Goal: Task Accomplishment & Management: Complete application form

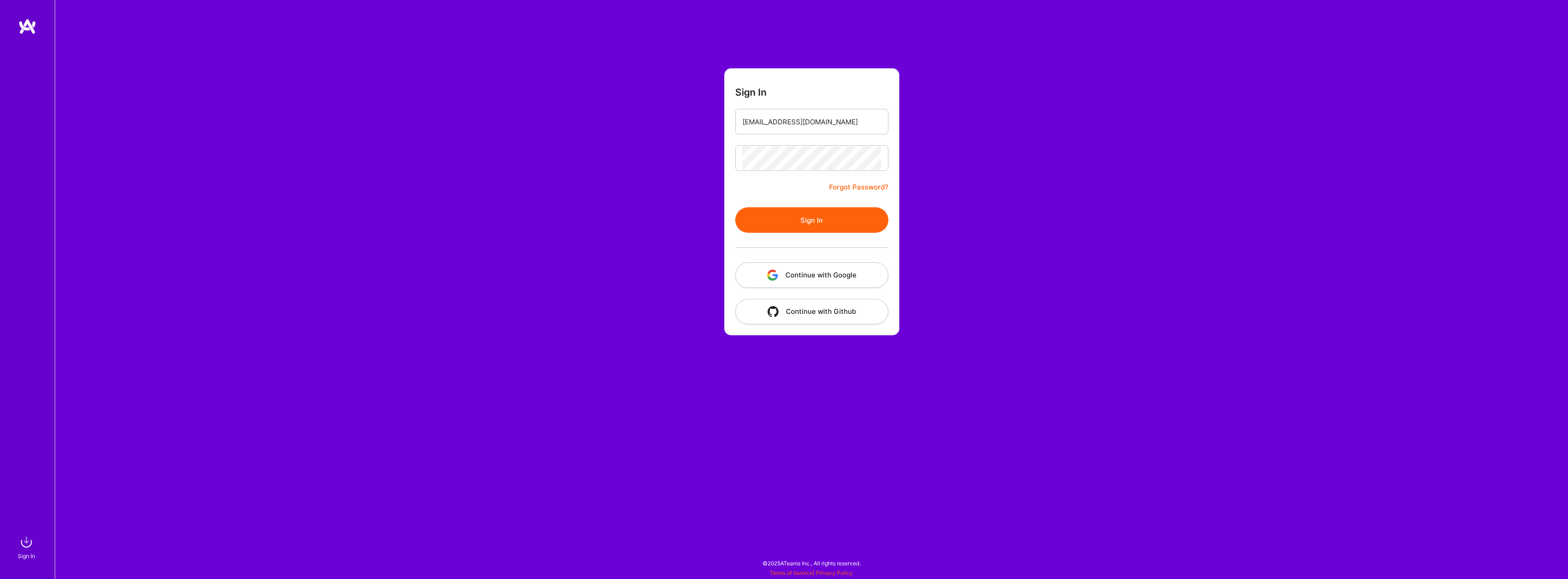
click at [735, 207] on button "Sign In" at bounding box center [812, 220] width 153 height 26
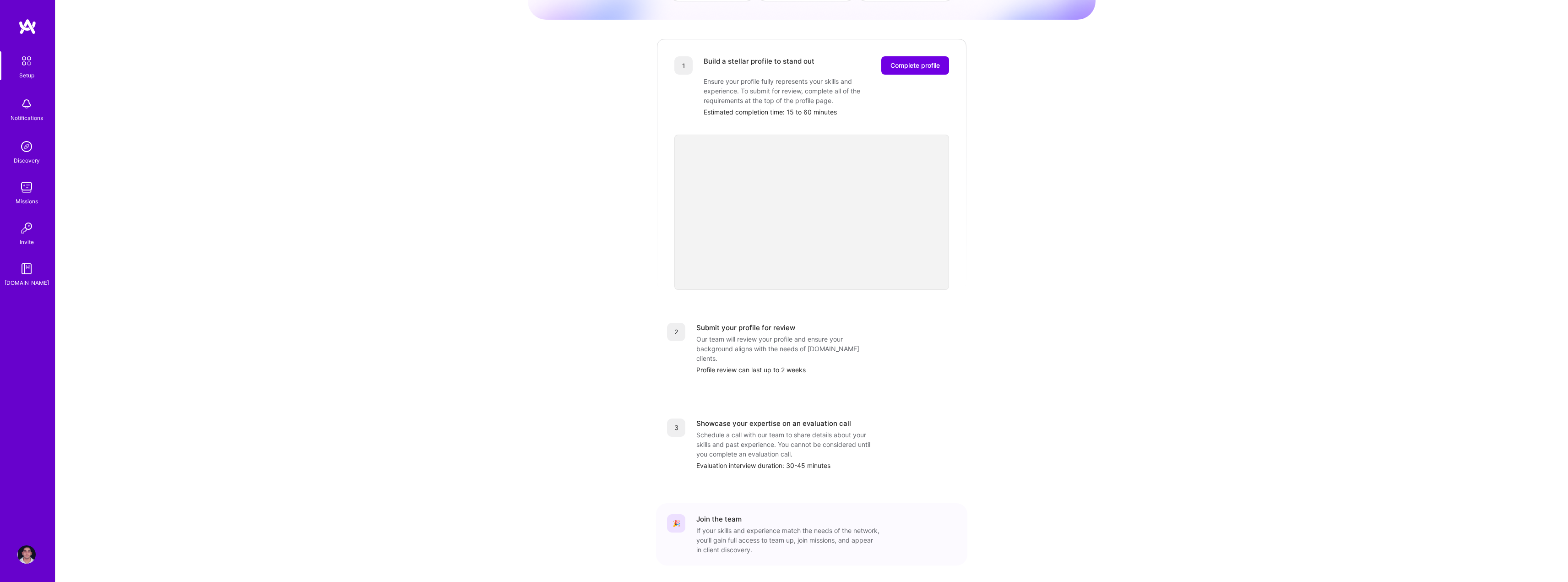
scroll to position [114, 0]
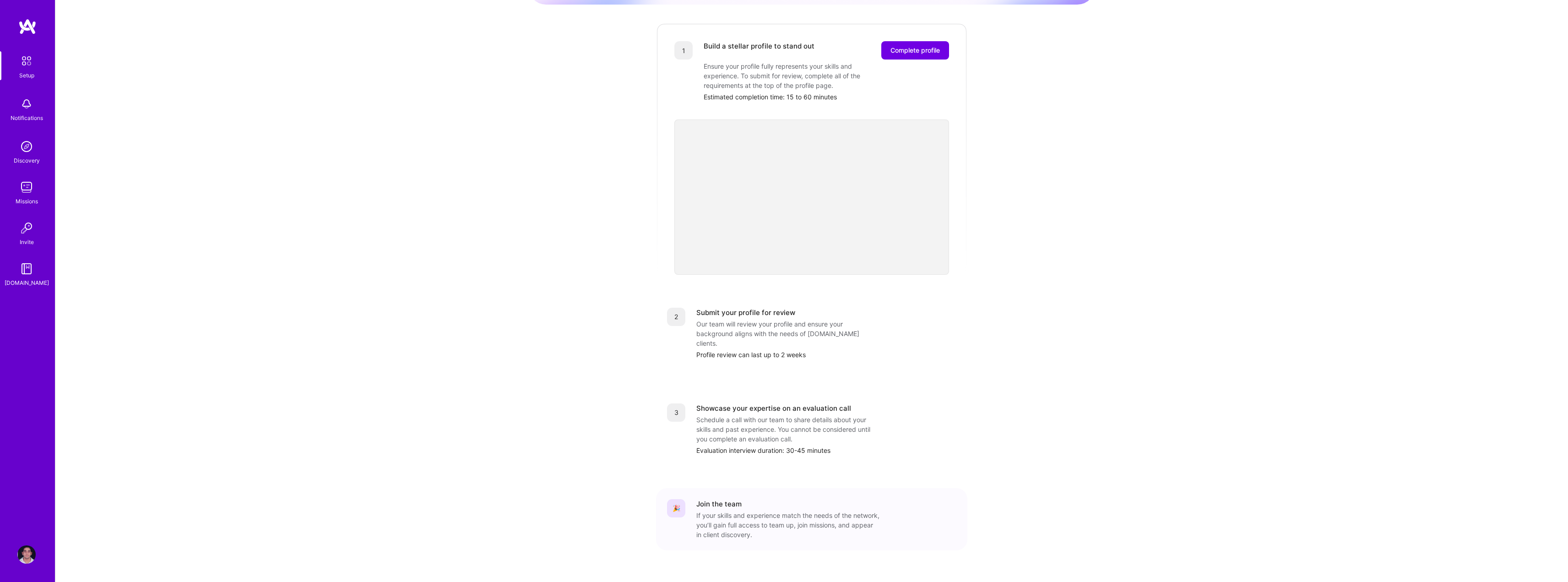
click at [27, 149] on img at bounding box center [26, 147] width 18 height 18
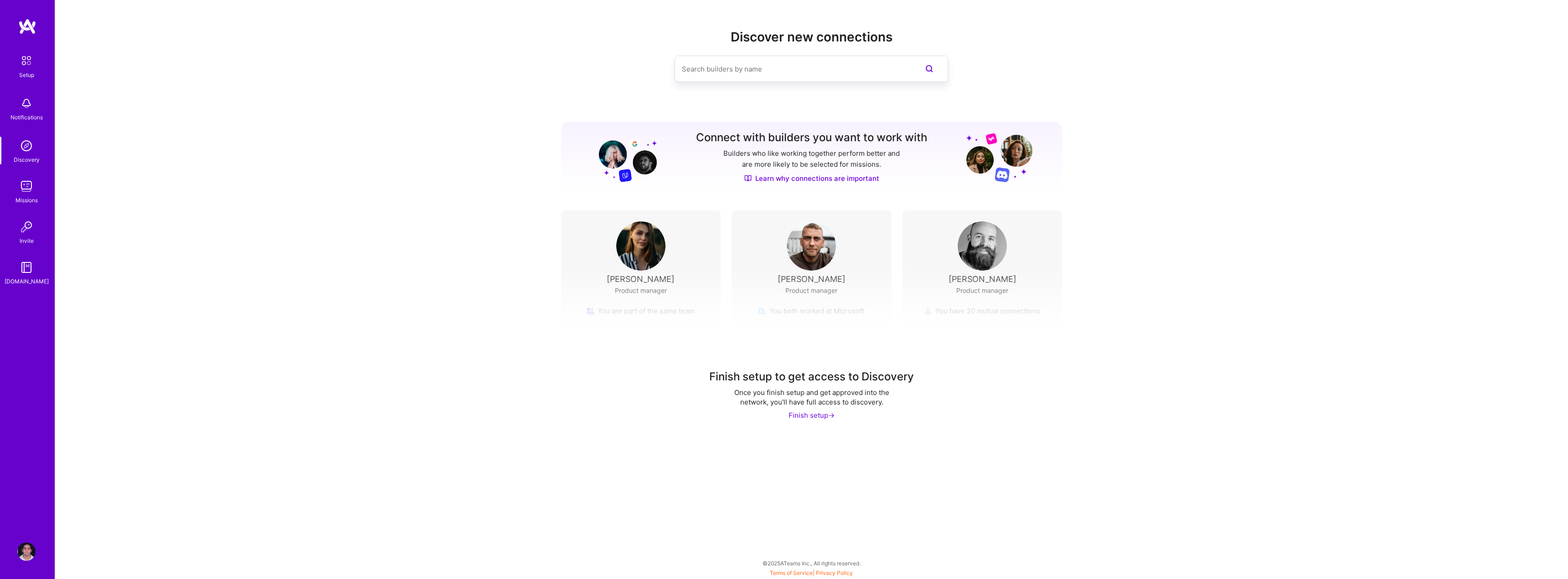
click at [811, 282] on div "Finish setup to get access to Discovery Once you finish setup and get approved …" at bounding box center [811, 350] width 1513 height 170
click at [29, 109] on img at bounding box center [26, 103] width 18 height 18
click at [23, 61] on img at bounding box center [26, 60] width 19 height 19
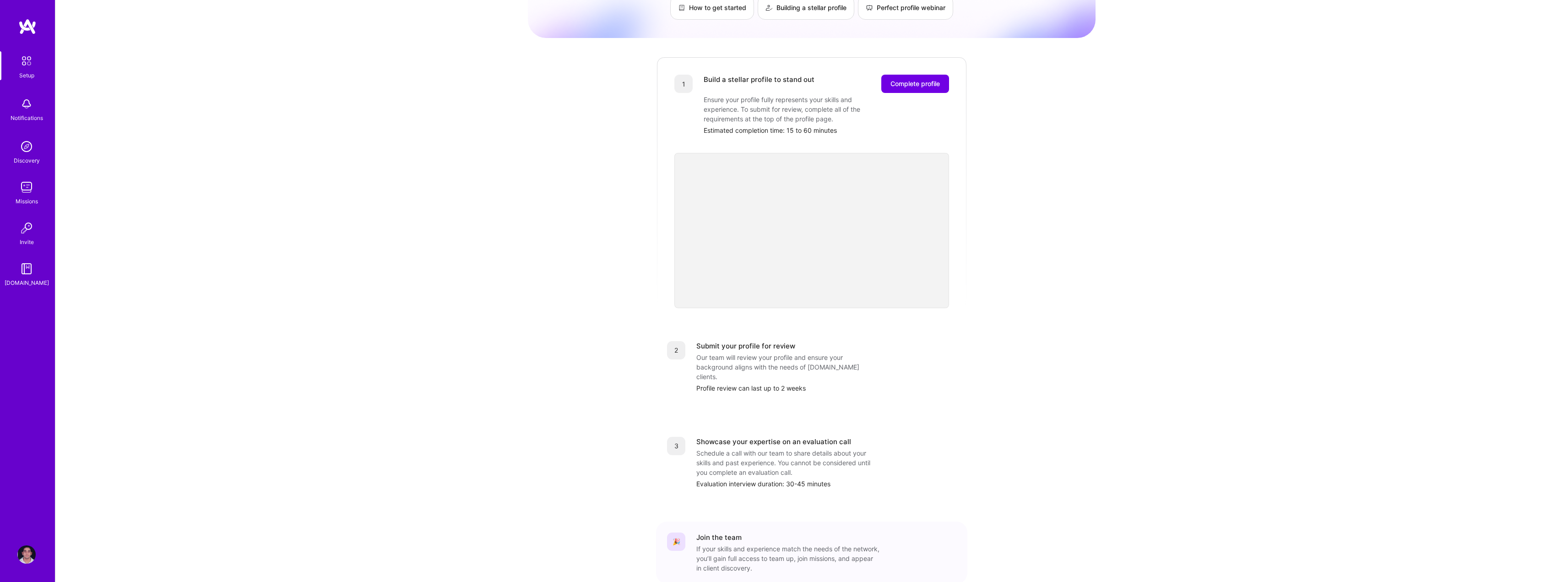
scroll to position [114, 0]
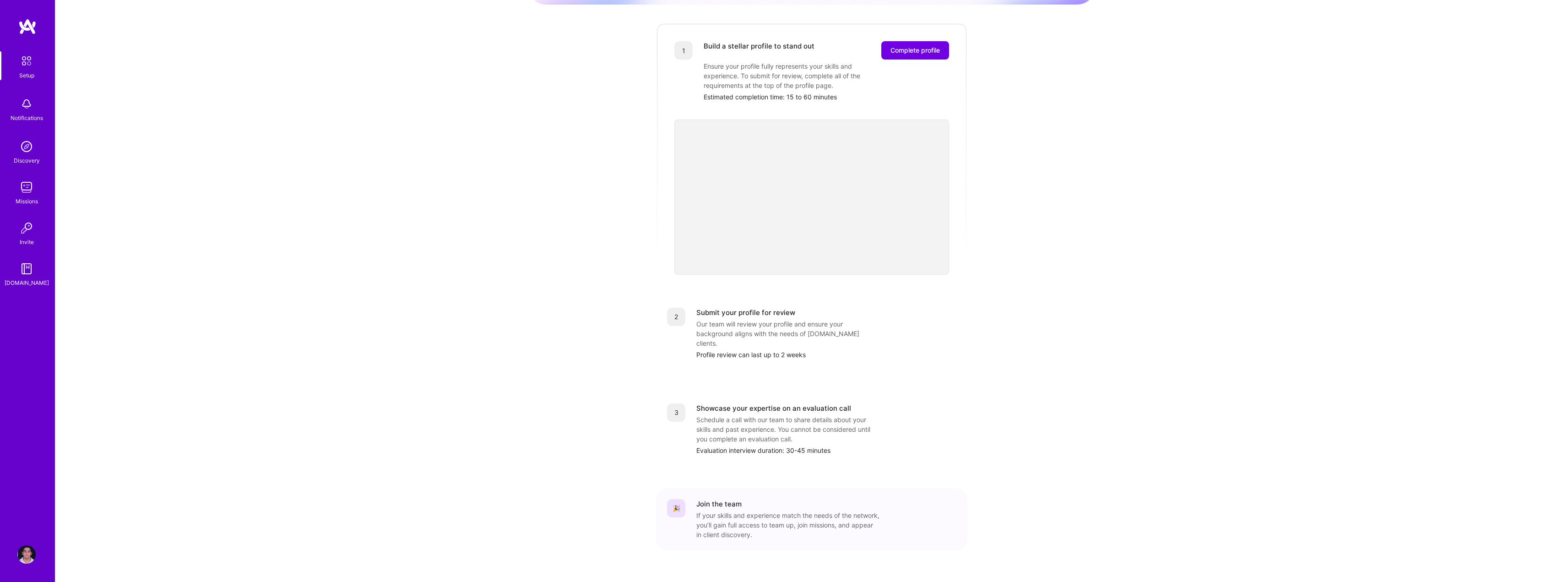
drag, startPoint x: 15, startPoint y: 264, endPoint x: 282, endPoint y: 259, distance: 267.0
click at [282, 259] on div "Getting started as an A.Team Builder Complete the steps below to request to joi…" at bounding box center [812, 244] width 1512 height 715
drag, startPoint x: 34, startPoint y: 272, endPoint x: 335, endPoint y: 166, distance: 319.1
click at [356, 247] on div "Getting started as an A.Team Builder Complete the steps below to request to joi…" at bounding box center [812, 244] width 1512 height 715
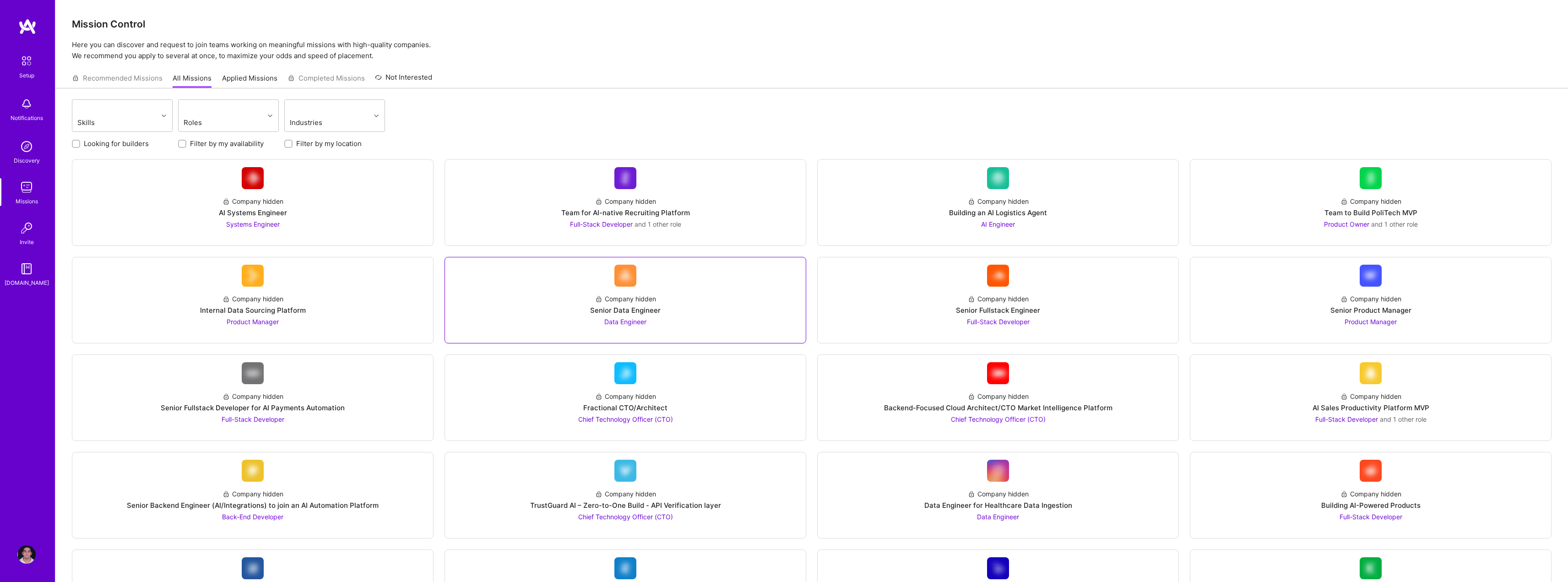
click at [639, 313] on div "Senior Data Engineer" at bounding box center [625, 310] width 70 height 10
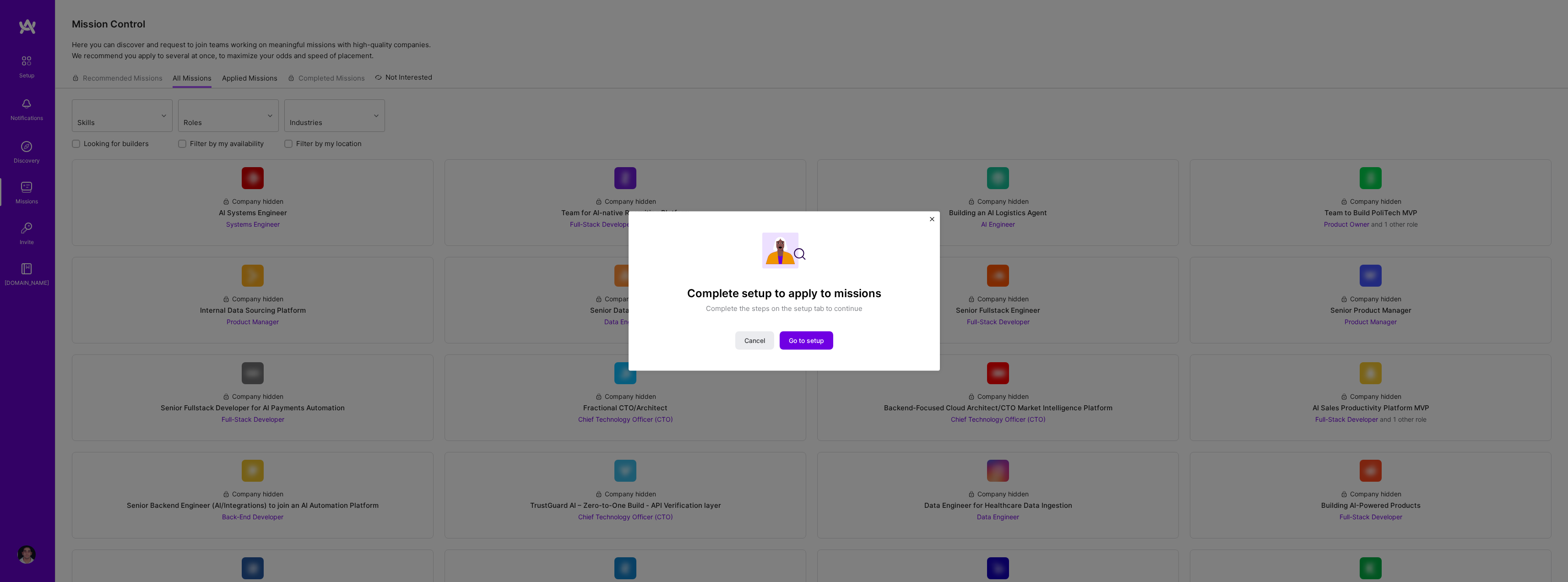
click at [628, 96] on div "Complete setup to apply to missions Complete the steps on the setup tab to cont…" at bounding box center [784, 291] width 1568 height 582
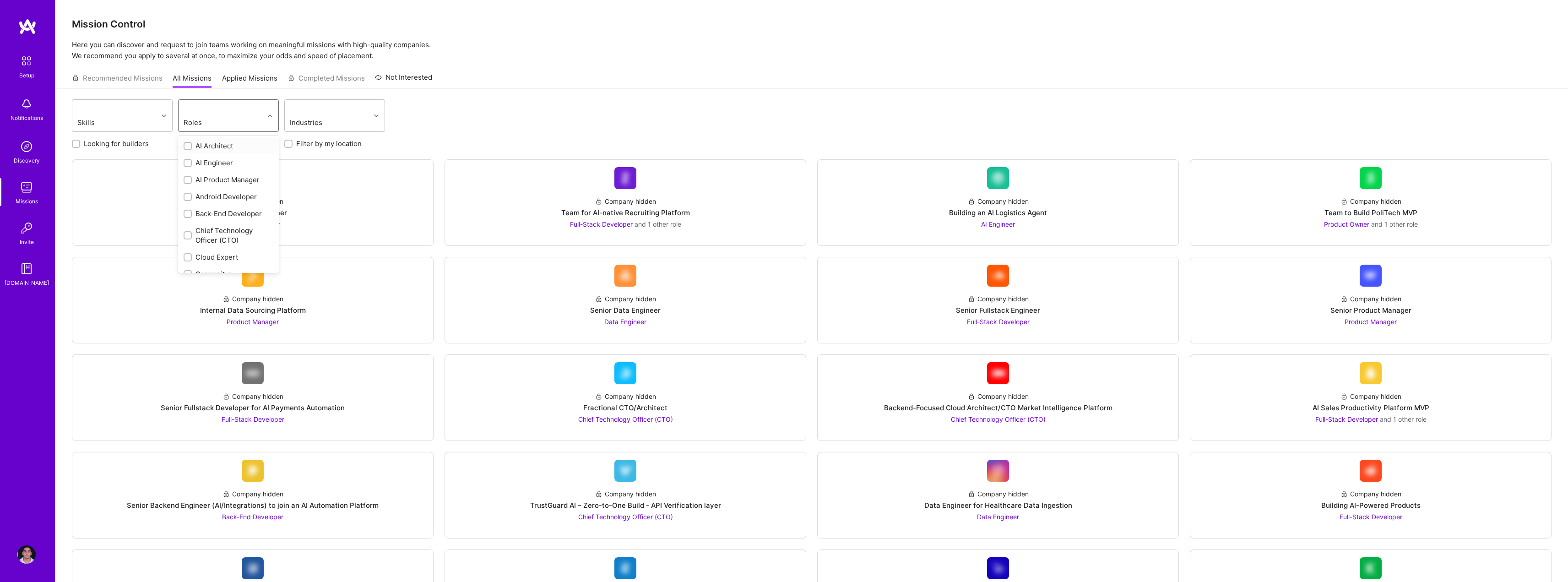
click at [218, 117] on div "Roles" at bounding box center [207, 122] width 52 height 13
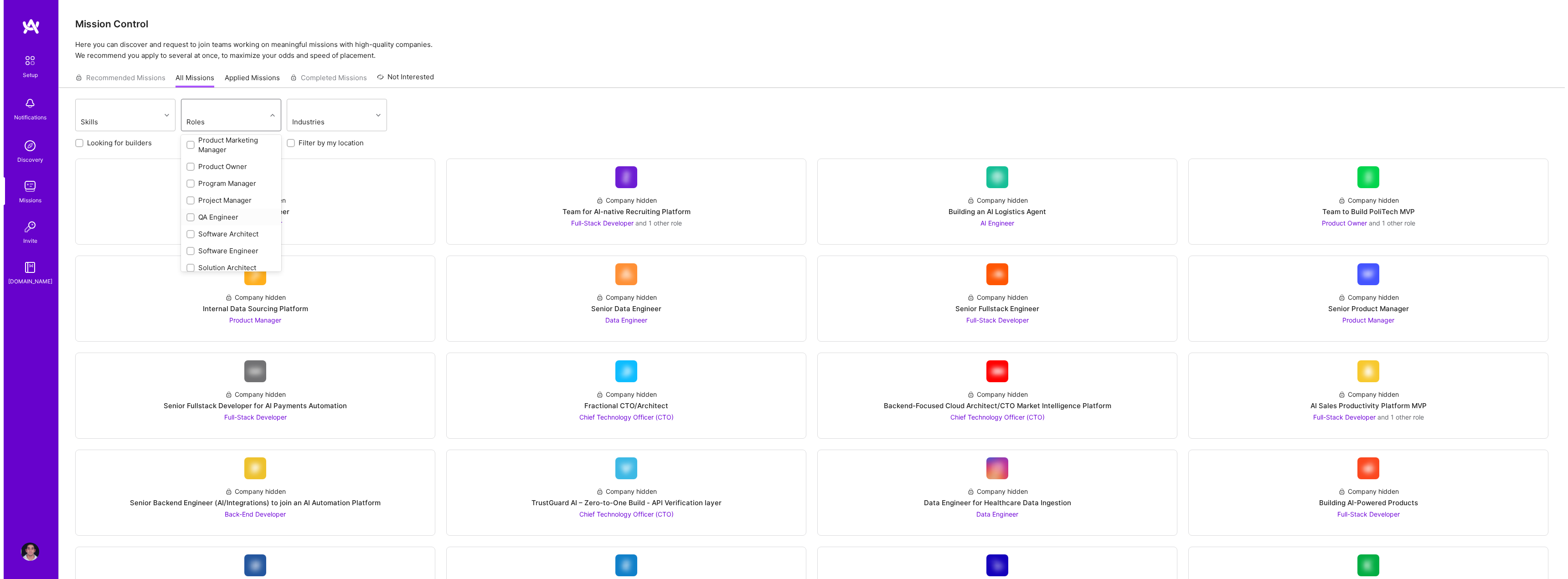
scroll to position [410, 0]
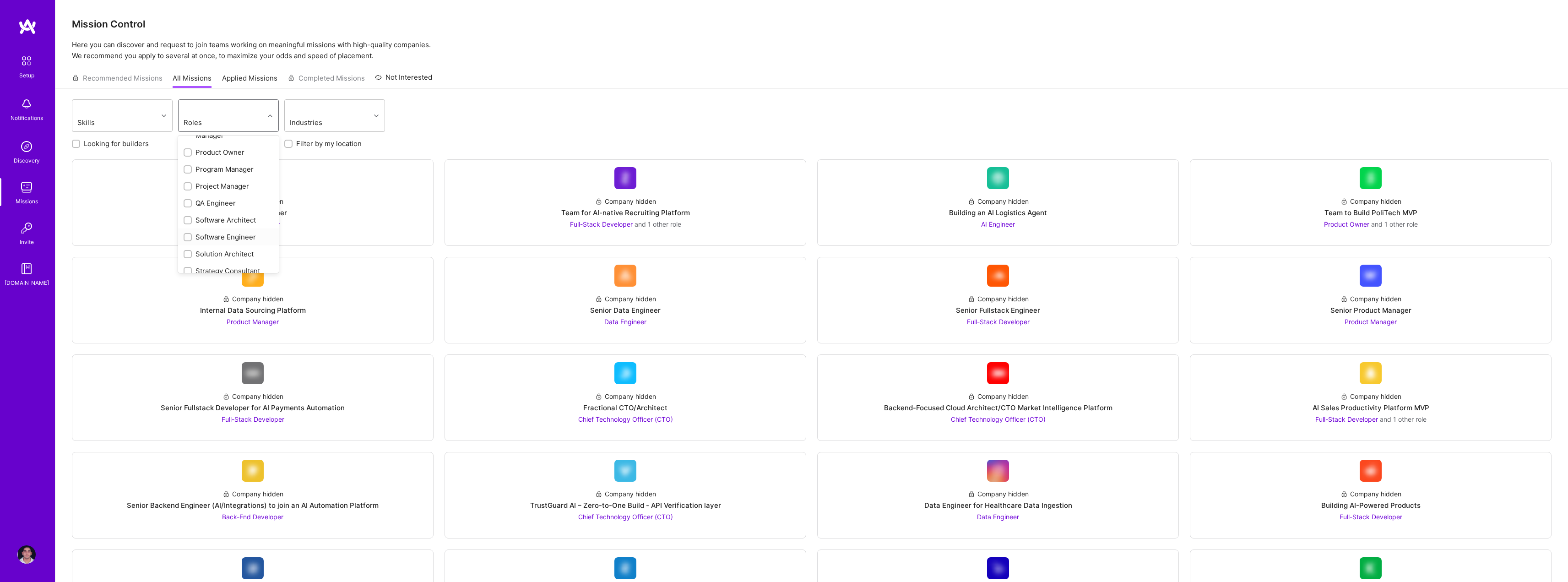
click at [240, 239] on div "Software Engineer" at bounding box center [228, 237] width 90 height 10
checkbox input "true"
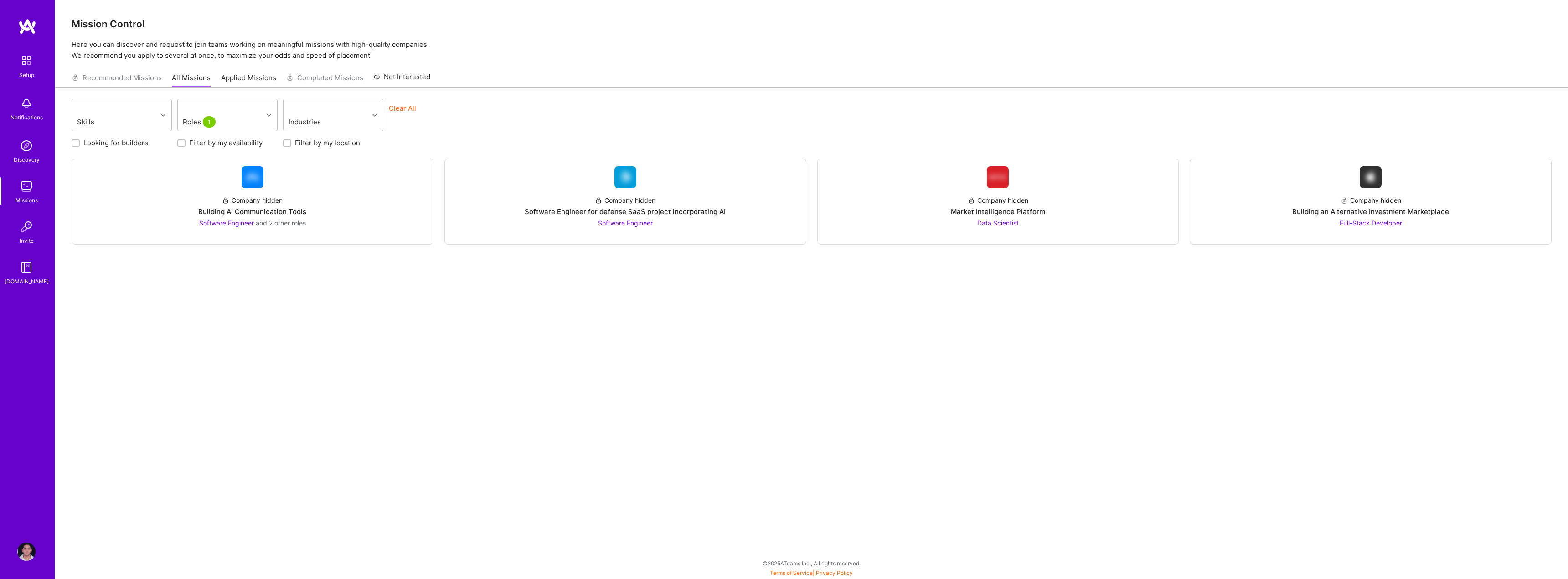
click at [576, 107] on div "Skills Roles 1 Industries Clear All" at bounding box center [811, 116] width 1480 height 35
click at [699, 206] on div "Company hidden Software Engineer for defense SaaS project incorporating AI Soft…" at bounding box center [625, 207] width 346 height 40
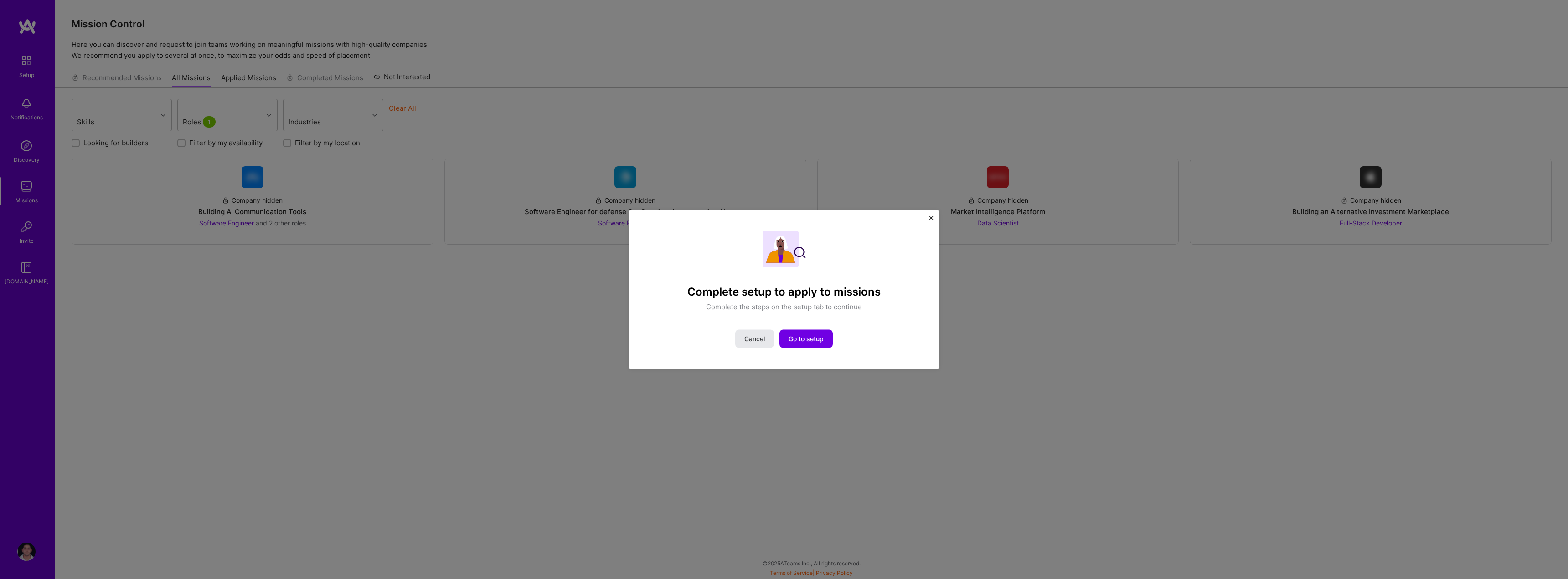
click at [756, 341] on span "Cancel" at bounding box center [755, 339] width 21 height 9
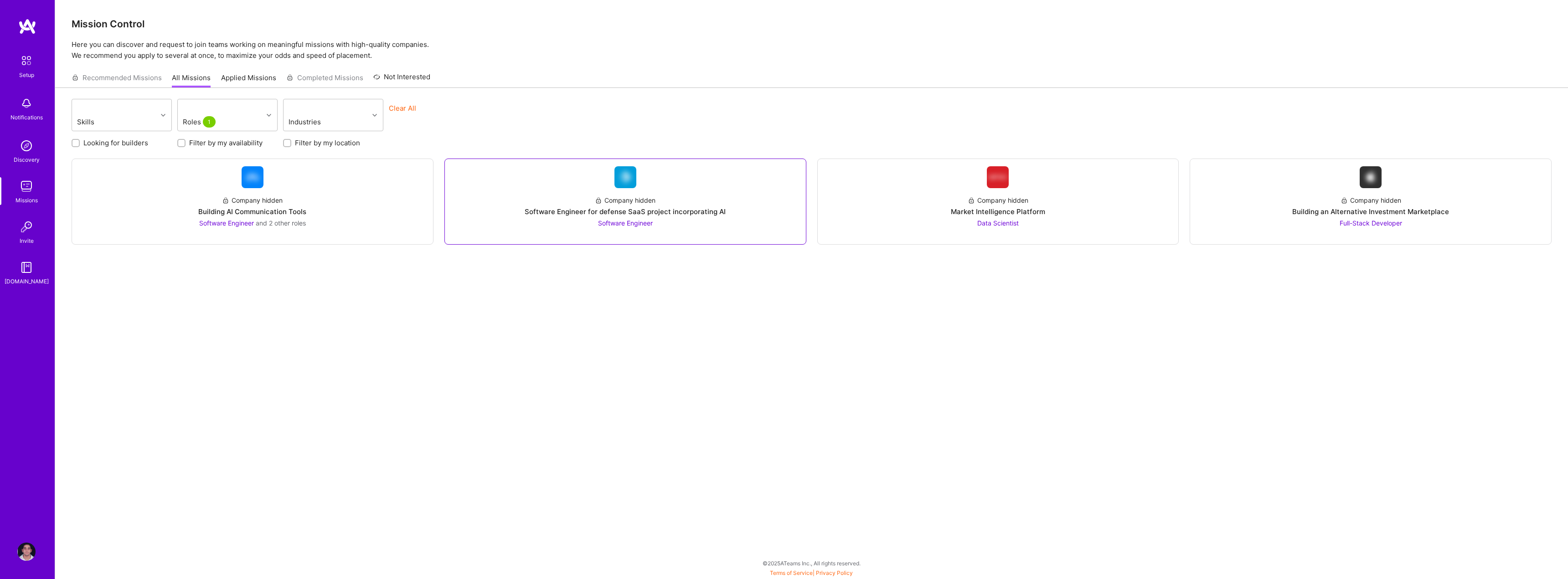
click at [630, 224] on span "Software Engineer" at bounding box center [625, 223] width 55 height 8
click at [265, 116] on div at bounding box center [270, 115] width 14 height 12
click at [226, 215] on div "Data Scientist" at bounding box center [227, 215] width 89 height 10
checkbox input "true"
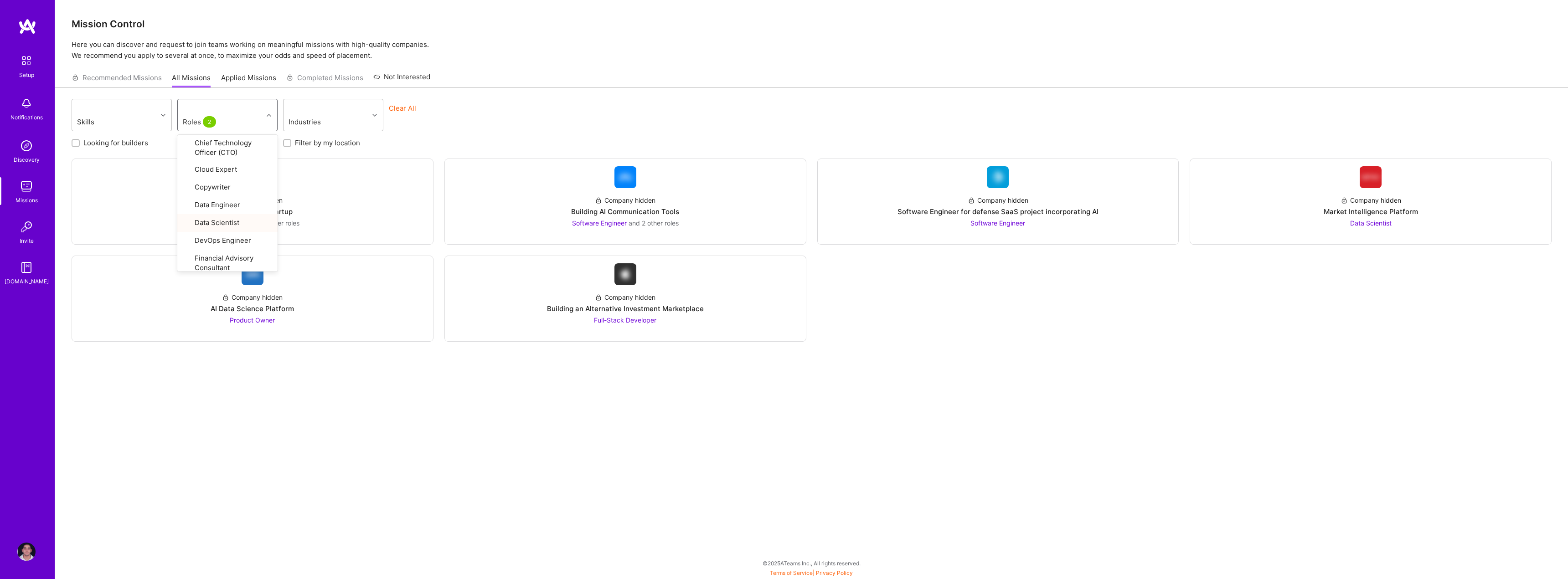
click at [911, 461] on div "Skills option Data Scientist, selected. option Data Scientist focused, 10 of 32…" at bounding box center [811, 320] width 1513 height 463
click at [255, 215] on div "Team for a Tech Startup" at bounding box center [252, 212] width 81 height 10
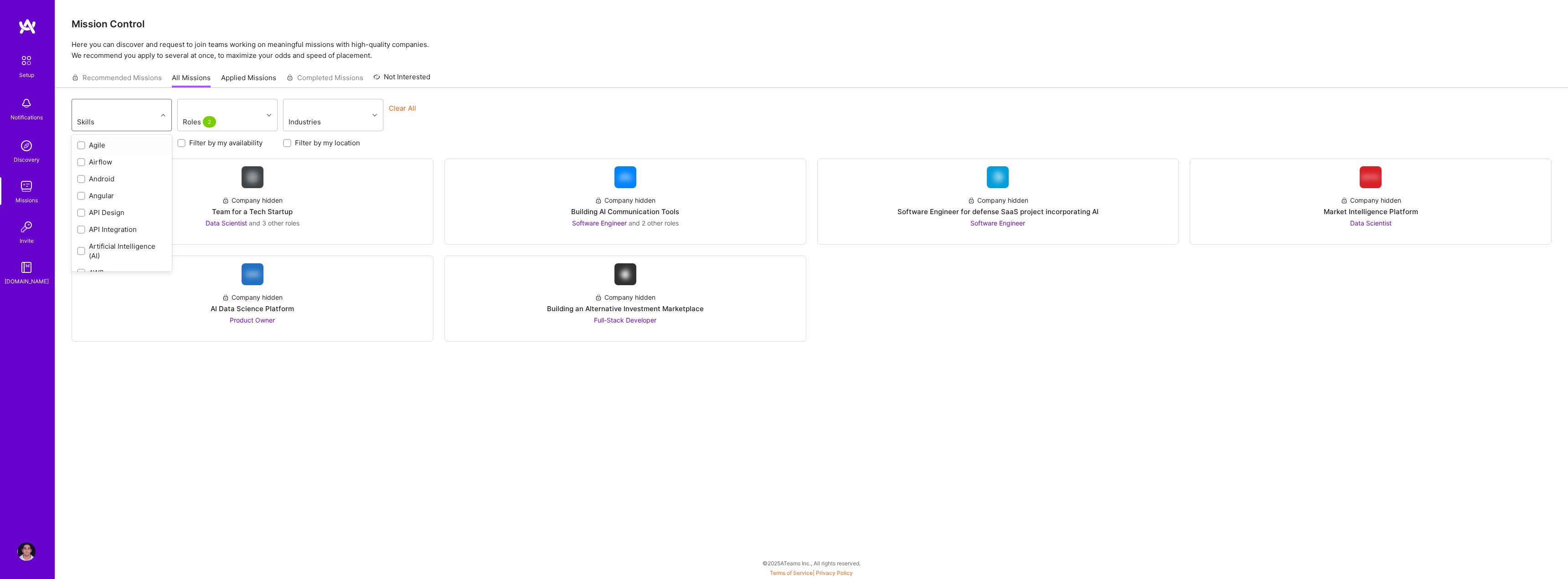
click at [97, 115] on div "Skills" at bounding box center [100, 122] width 51 height 13
click at [92, 249] on div "C#" at bounding box center [122, 249] width 89 height 10
checkbox input "true"
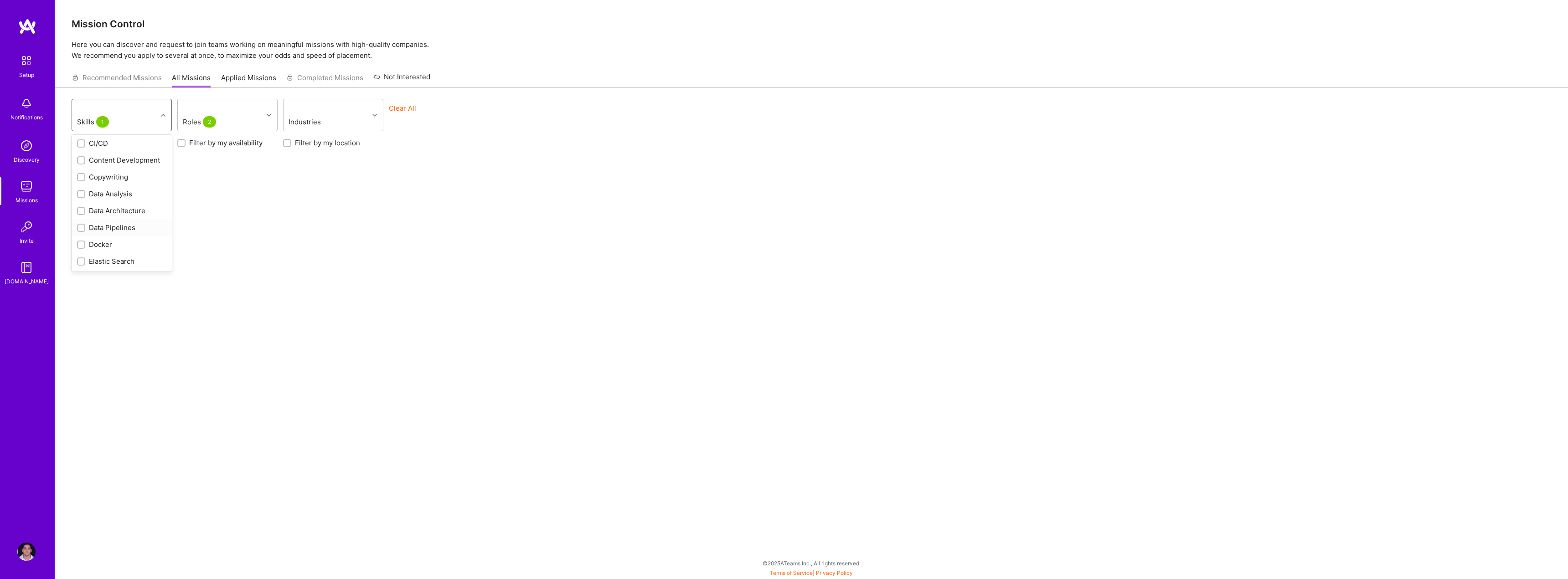
scroll to position [227, 0]
click at [106, 231] on div "Docker" at bounding box center [122, 231] width 89 height 10
checkbox input "true"
click at [124, 244] on div "Elastic Search" at bounding box center [122, 247] width 89 height 10
checkbox input "true"
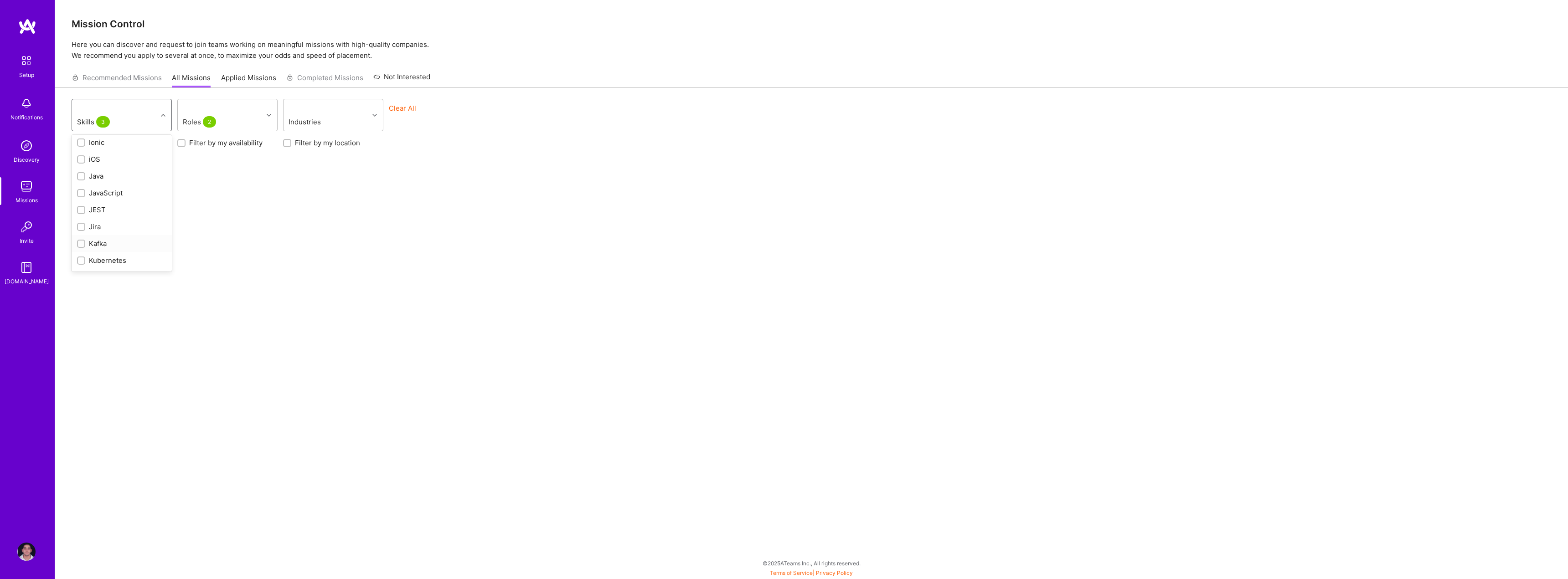
scroll to position [547, 0]
click at [130, 215] on div "Kubernetes" at bounding box center [122, 215] width 89 height 10
checkbox input "true"
click at [79, 164] on input "checkbox" at bounding box center [82, 163] width 6 height 6
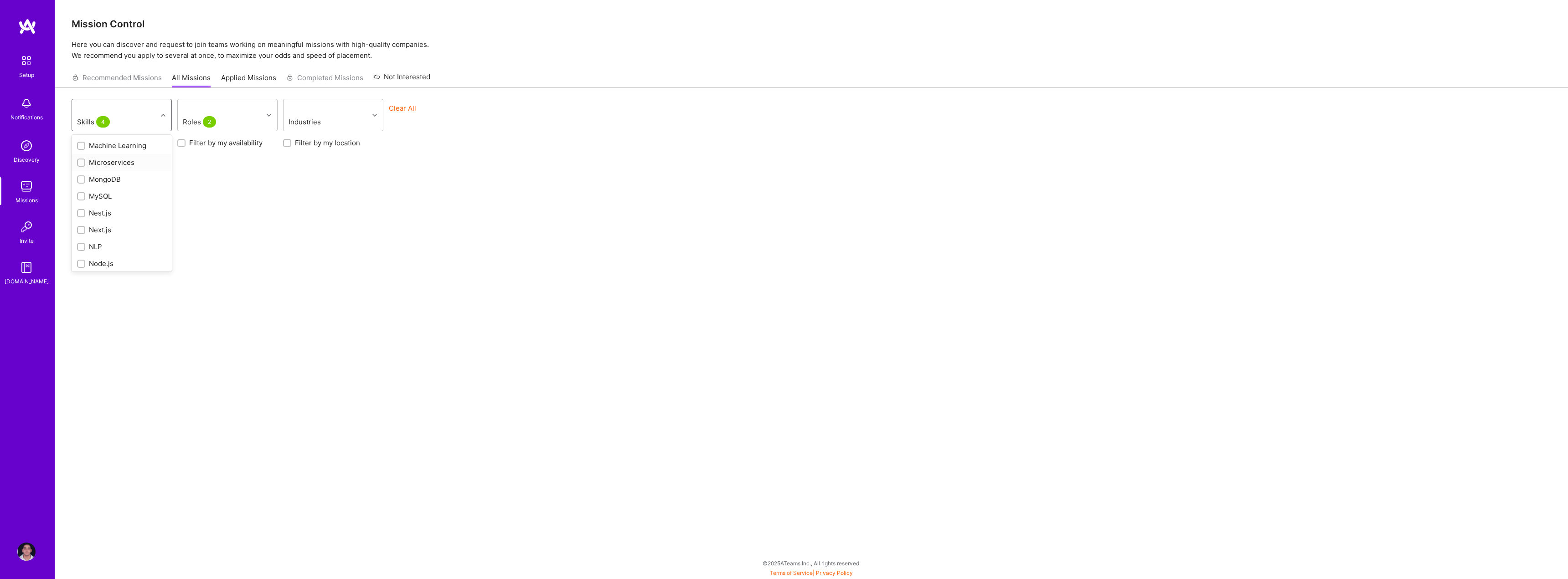
checkbox input "true"
click at [81, 146] on input "checkbox" at bounding box center [82, 146] width 6 height 6
checkbox input "true"
click at [113, 192] on div "MySQL" at bounding box center [122, 196] width 89 height 10
checkbox input "true"
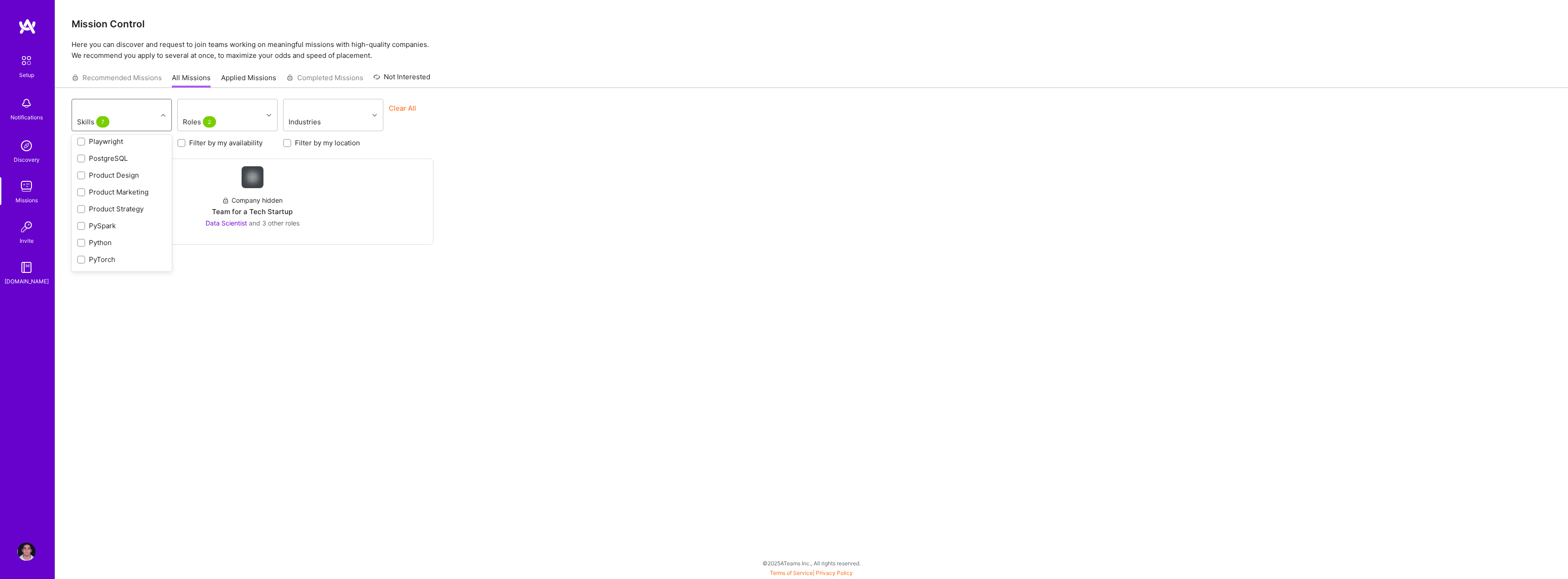
scroll to position [847, 0]
click at [84, 232] on input "checkbox" at bounding box center [82, 235] width 6 height 6
checkbox input "true"
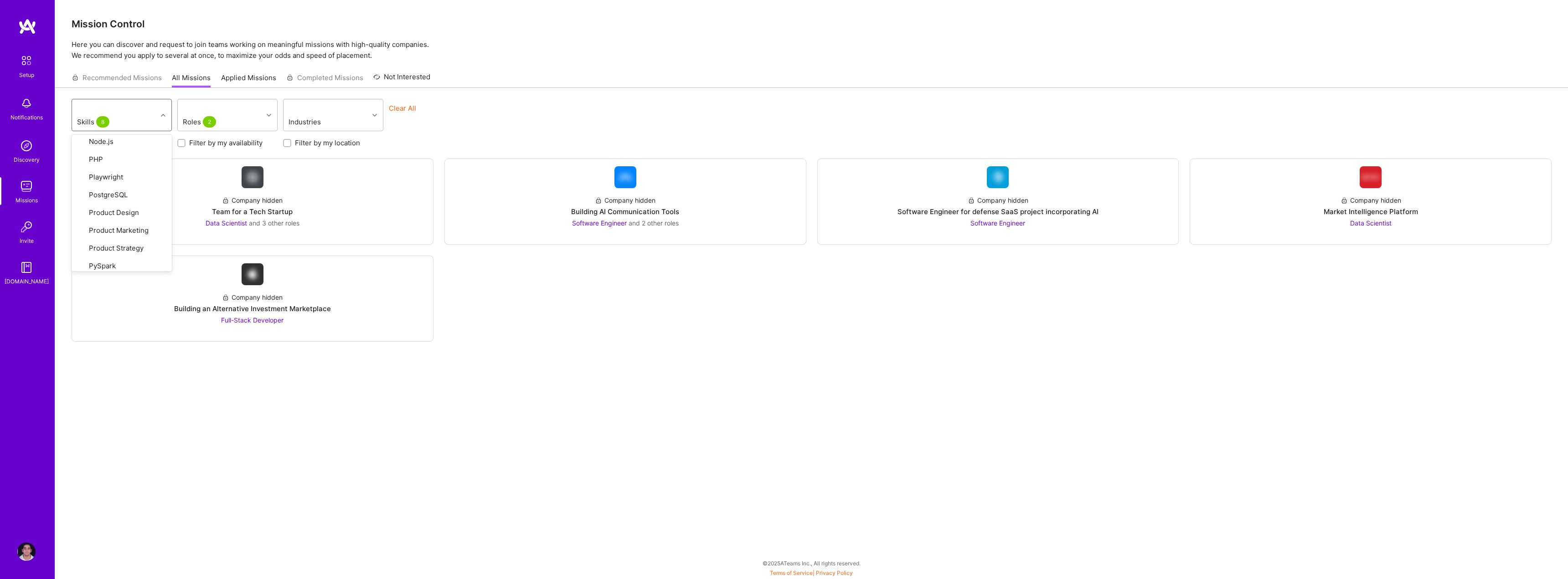
click at [889, 342] on div "Company hidden Team for a Tech Startup Data Scientist and 3 other roles Company…" at bounding box center [811, 250] width 1480 height 183
click at [217, 121] on div "Roles 2" at bounding box center [211, 122] width 60 height 13
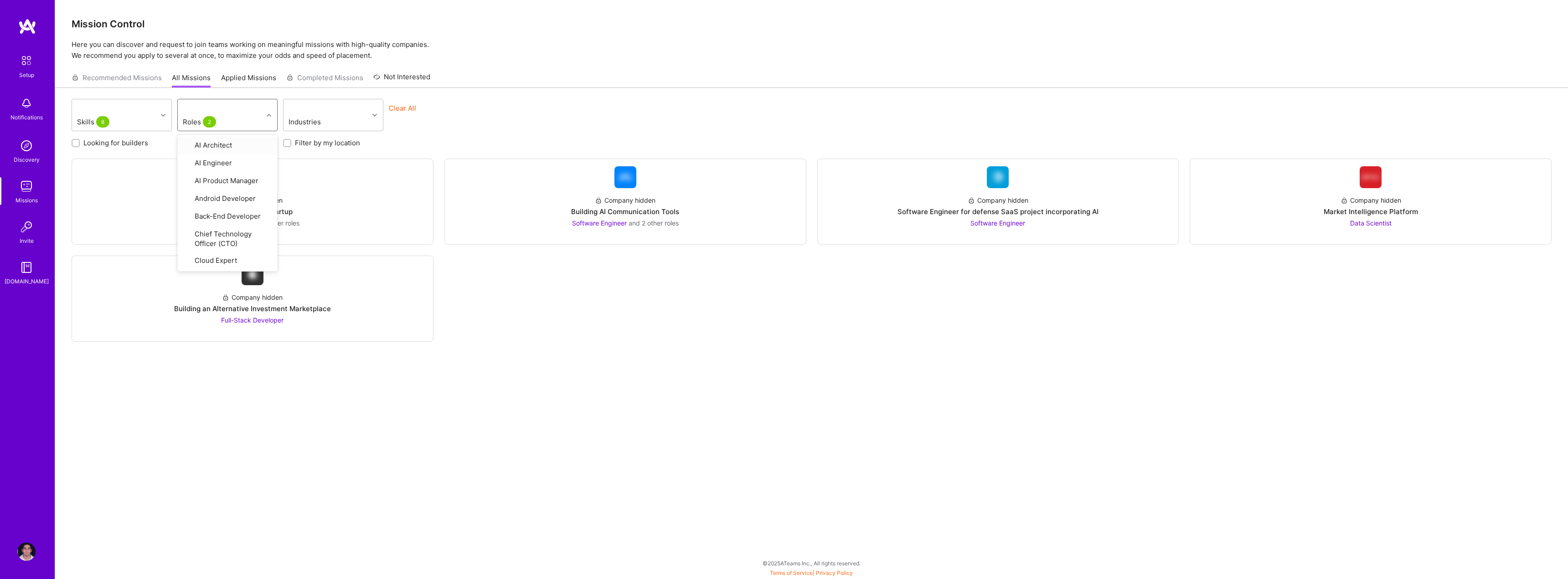
click at [208, 122] on span "2" at bounding box center [209, 122] width 13 height 12
click at [184, 152] on input "checkbox" at bounding box center [187, 151] width 8 height 8
checkbox input "false"
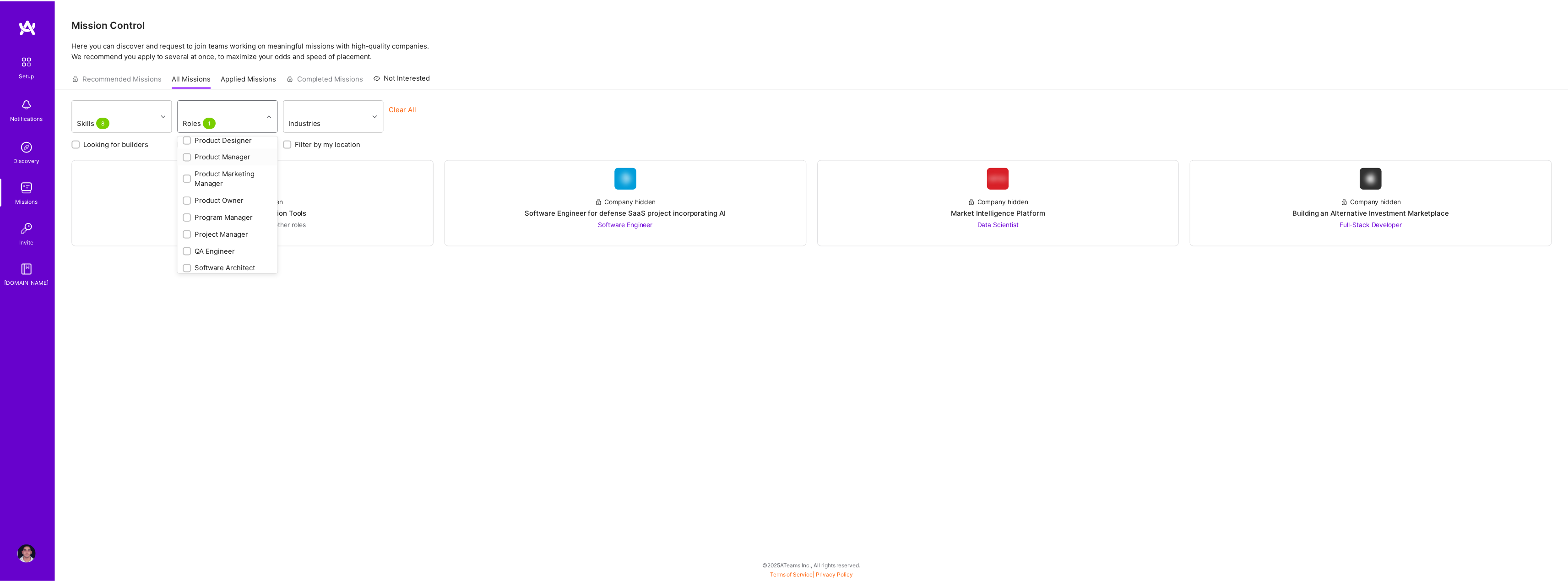
scroll to position [437, 0]
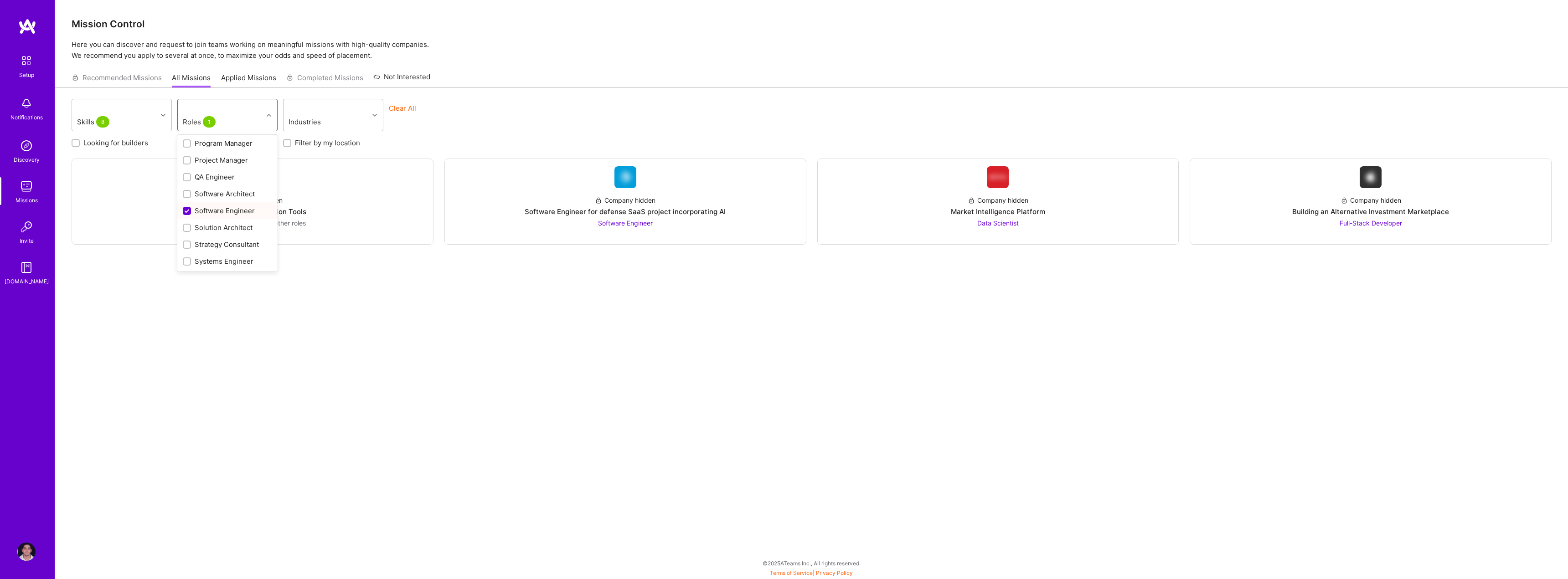
click at [187, 209] on input "checkbox" at bounding box center [187, 211] width 8 height 8
checkbox input "false"
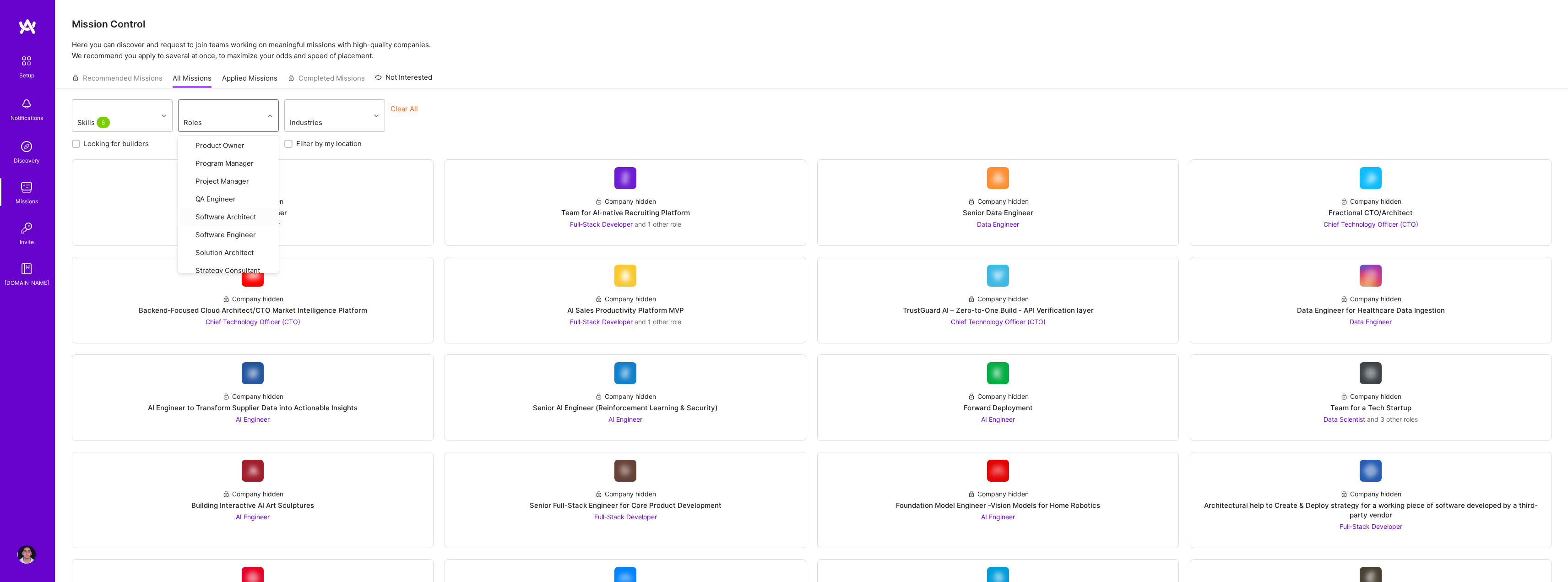
click at [480, 118] on div "Clear All" at bounding box center [441, 119] width 101 height 30
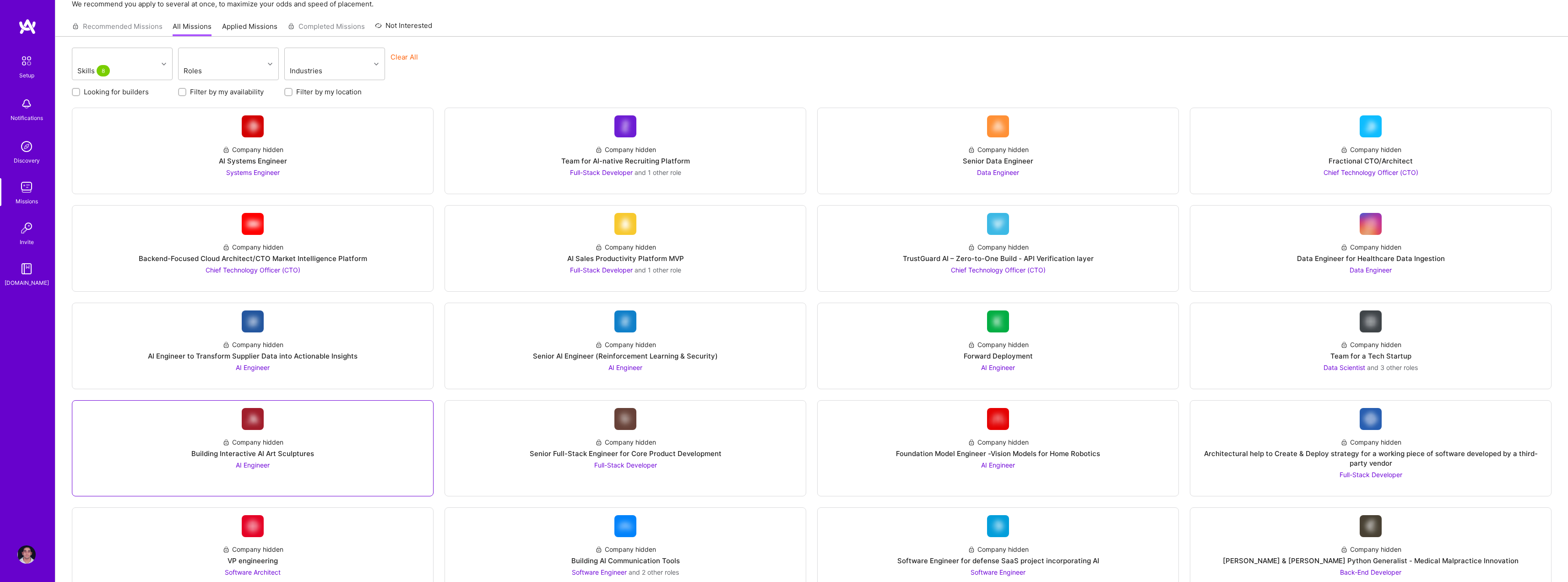
scroll to position [0, 0]
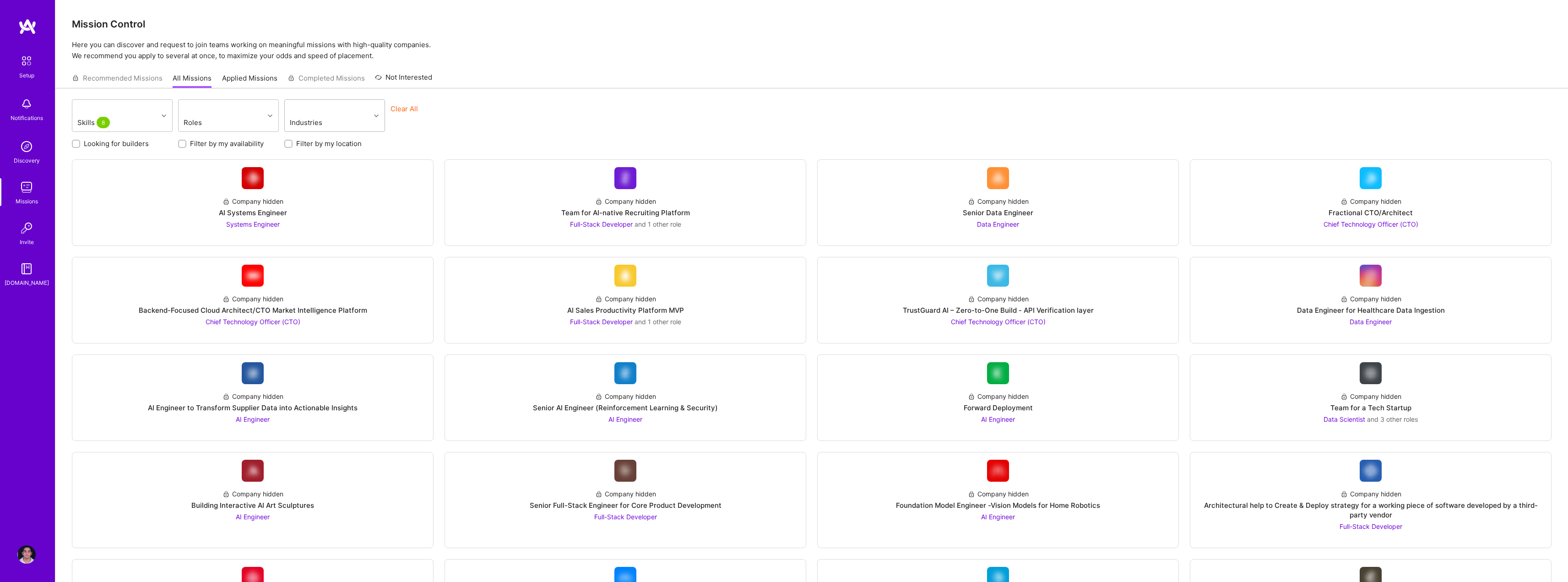
click at [344, 116] on div "Industries" at bounding box center [317, 122] width 59 height 13
click at [579, 162] on div "Company hidden Team for AI-native Recruiting Platform Full-Stack Developer and …" at bounding box center [625, 203] width 362 height 87
click at [260, 79] on link "Applied Missions" at bounding box center [249, 81] width 56 height 15
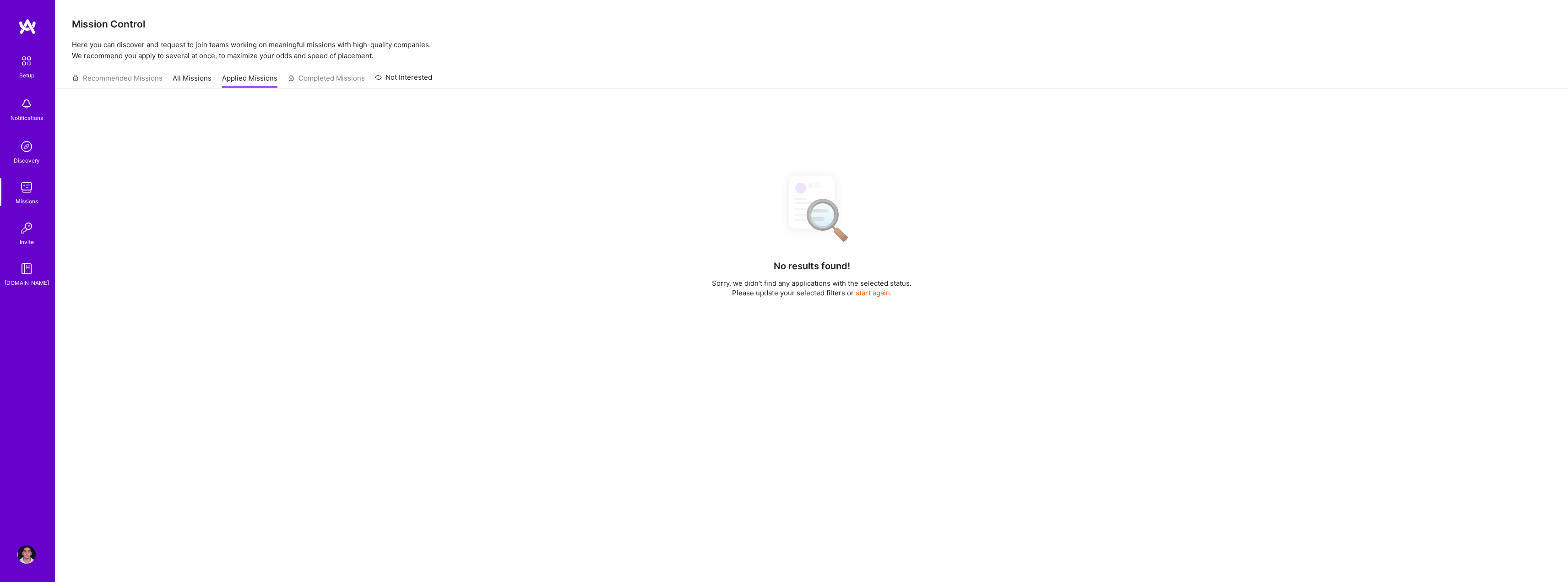
click at [189, 79] on link "All Missions" at bounding box center [192, 81] width 39 height 15
